Goal: Information Seeking & Learning: Learn about a topic

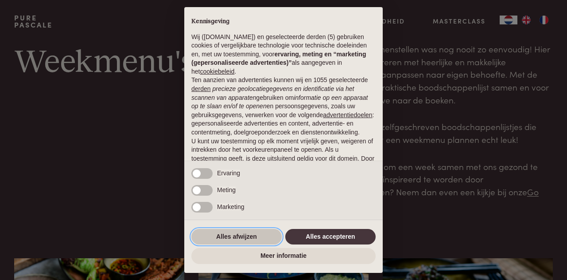
click at [259, 234] on button "Alles afwijzen" at bounding box center [236, 237] width 90 height 16
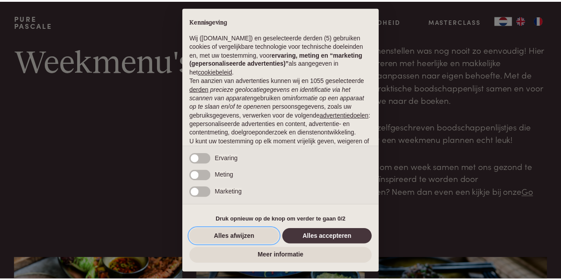
scroll to position [76, 0]
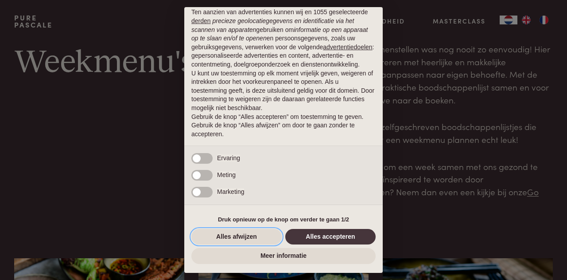
click at [245, 234] on button "Alles afwijzen" at bounding box center [236, 237] width 90 height 16
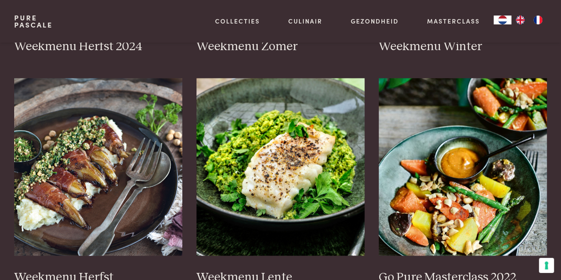
scroll to position [463, 0]
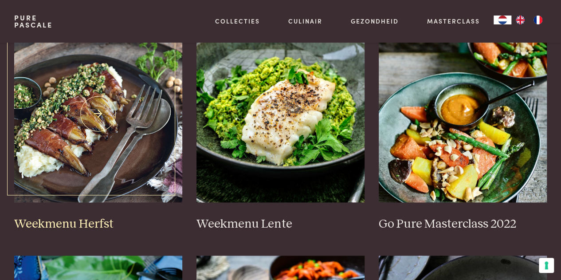
click at [90, 143] on img at bounding box center [98, 113] width 168 height 177
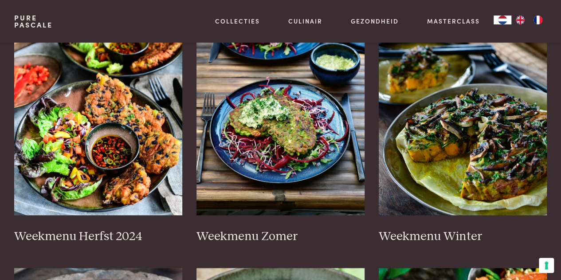
scroll to position [206, 0]
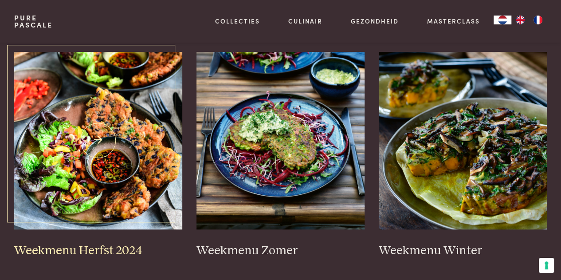
click at [133, 145] on img at bounding box center [98, 140] width 168 height 177
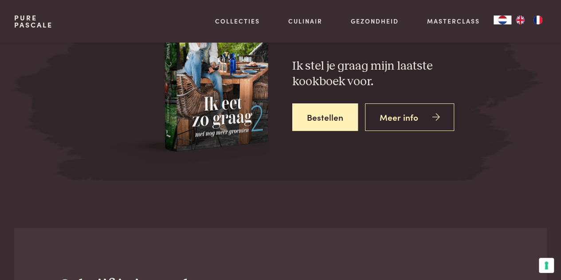
scroll to position [3572, 0]
